Goal: Information Seeking & Learning: Learn about a topic

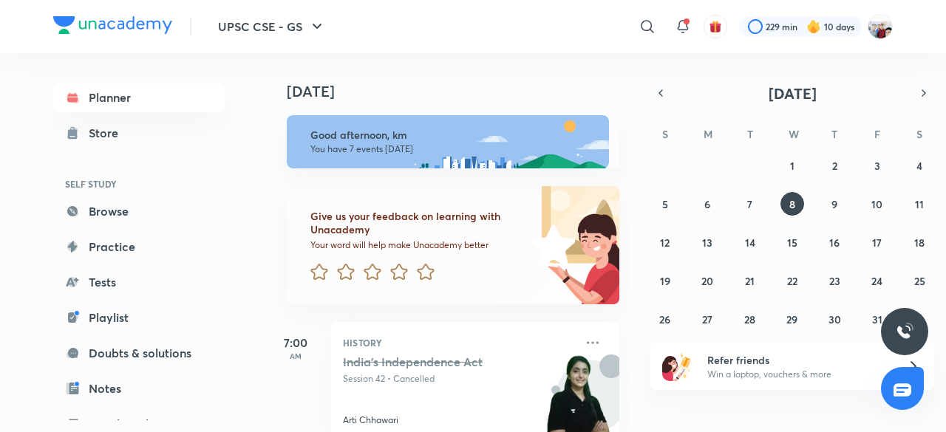
click at [618, 30] on div "​" at bounding box center [526, 26] width 272 height 35
click at [644, 29] on icon at bounding box center [648, 27] width 18 height 18
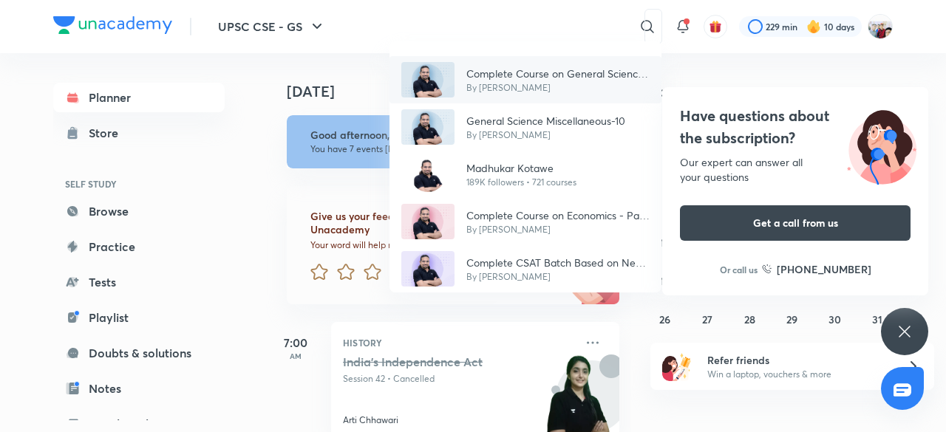
click at [577, 79] on p "Complete Course on General Science 2024-25" at bounding box center [557, 74] width 183 height 16
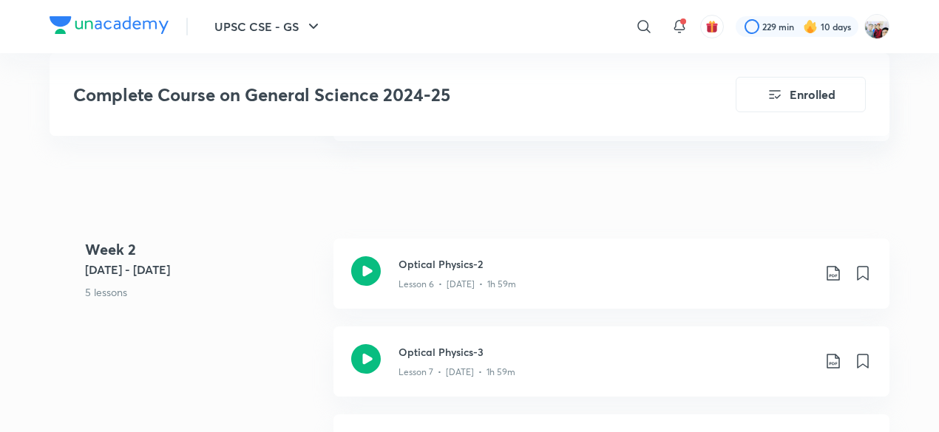
scroll to position [1301, 0]
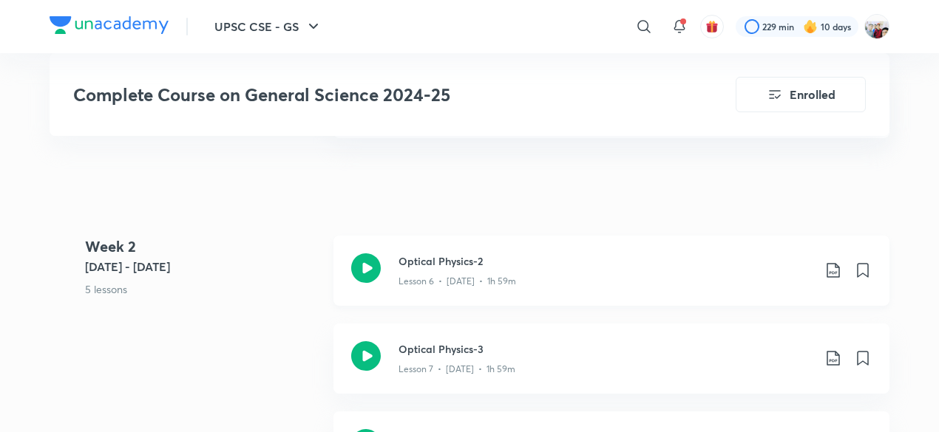
click at [466, 279] on p "Lesson 6 • [DATE] • 1h 59m" at bounding box center [457, 281] width 118 height 13
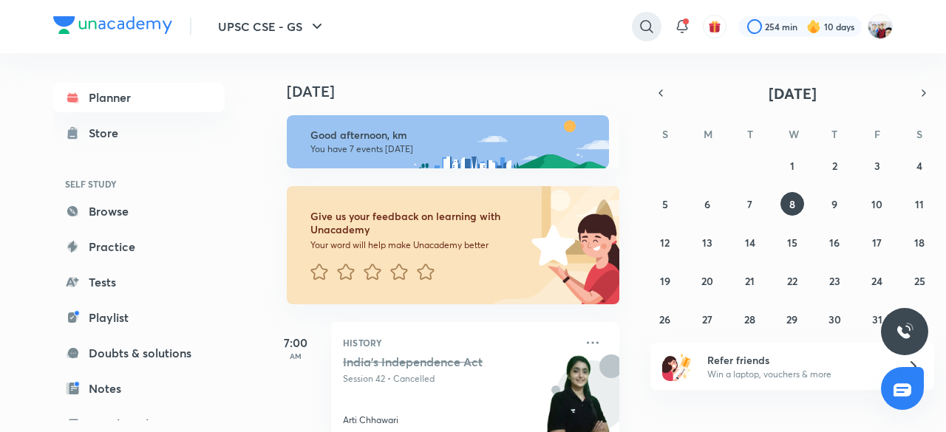
click at [647, 25] on icon at bounding box center [647, 27] width 18 height 18
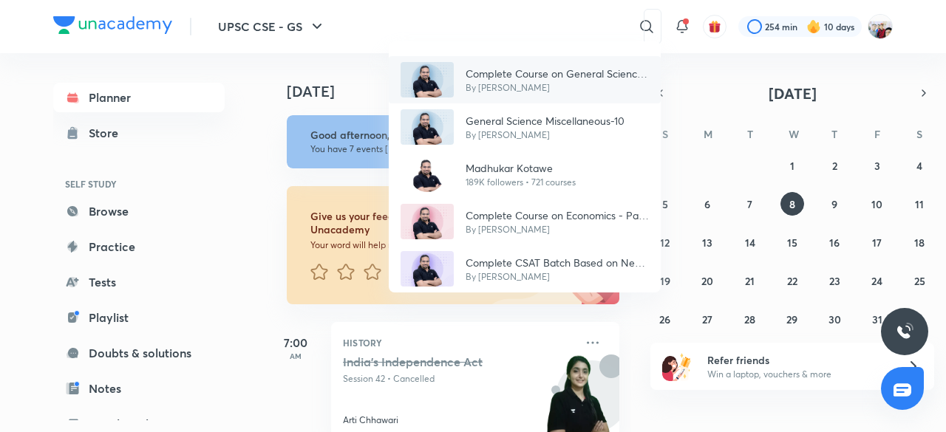
click at [557, 89] on p "By [PERSON_NAME]" at bounding box center [557, 87] width 183 height 13
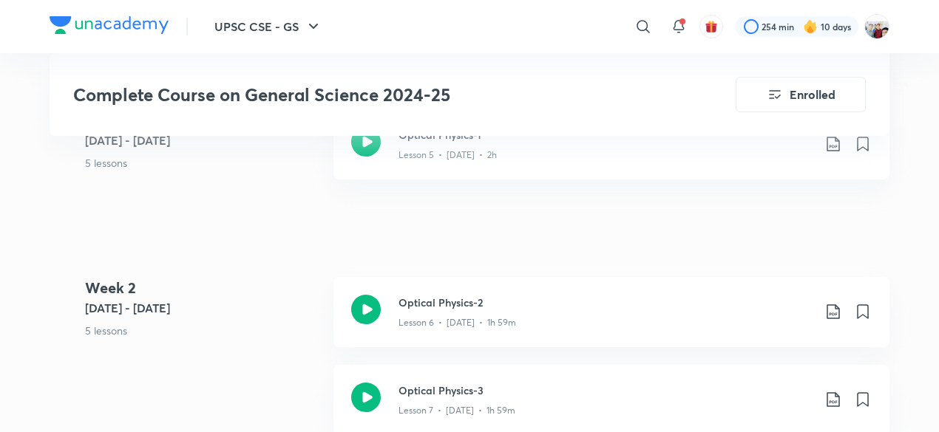
scroll to position [1301, 0]
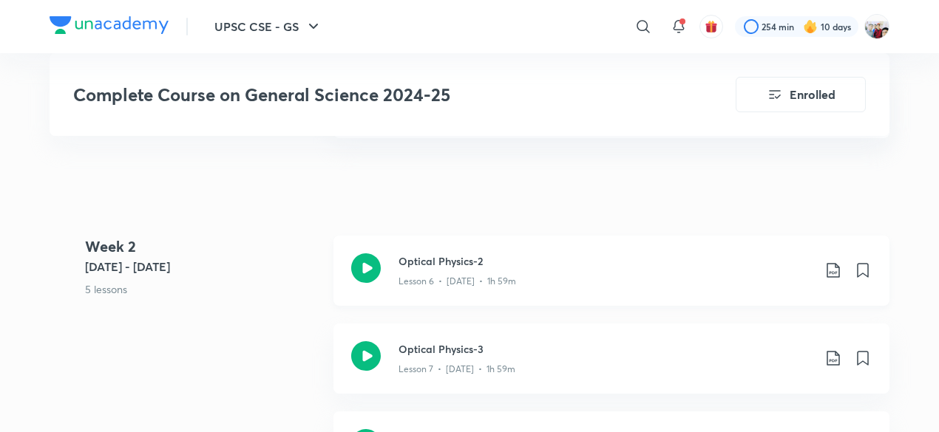
click at [463, 259] on h3 "Optical Physics-2" at bounding box center [605, 262] width 414 height 16
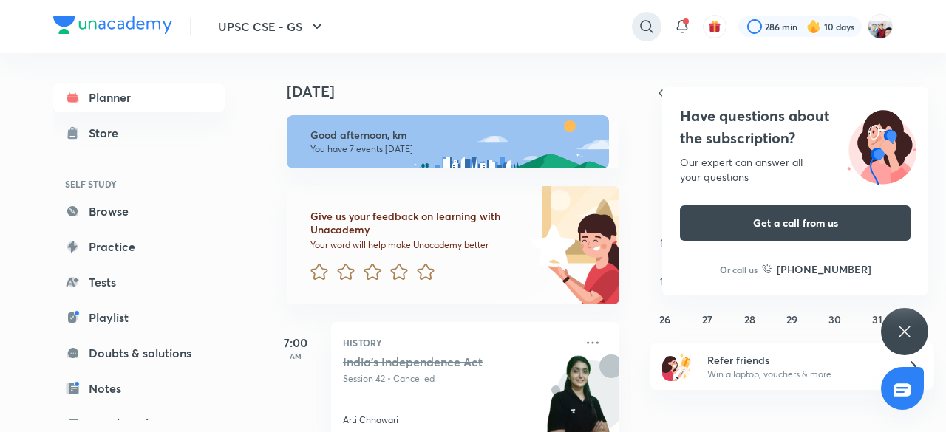
click at [645, 21] on icon at bounding box center [647, 27] width 18 height 18
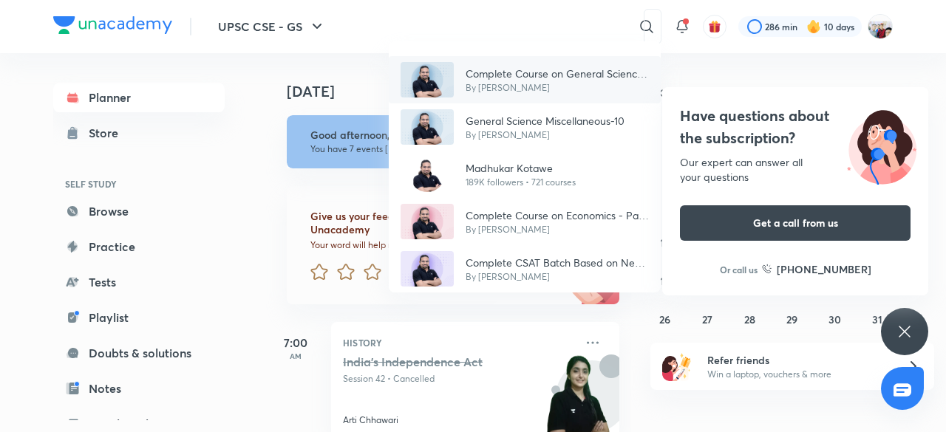
click at [494, 73] on p "Complete Course on General Science 2024-25" at bounding box center [557, 74] width 183 height 16
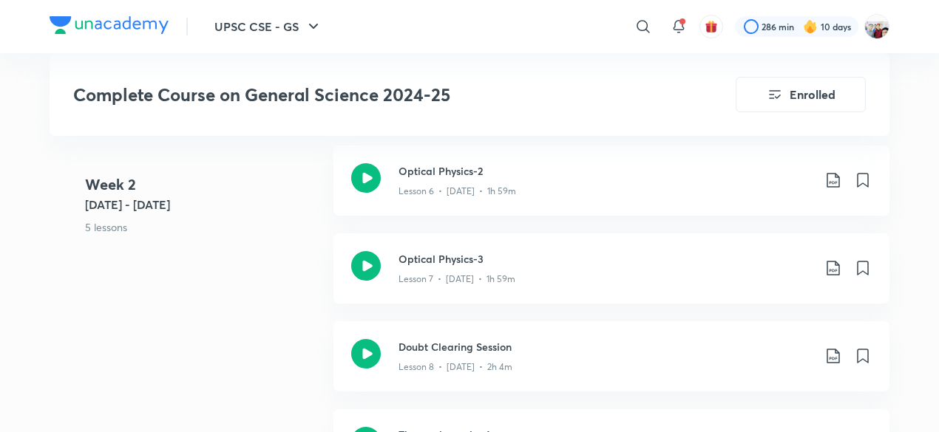
scroll to position [1390, 0]
click at [522, 249] on div "Optical Physics-3 Lesson 7 • [DATE] • 1h 59m" at bounding box center [611, 270] width 556 height 70
